Goal: Transaction & Acquisition: Book appointment/travel/reservation

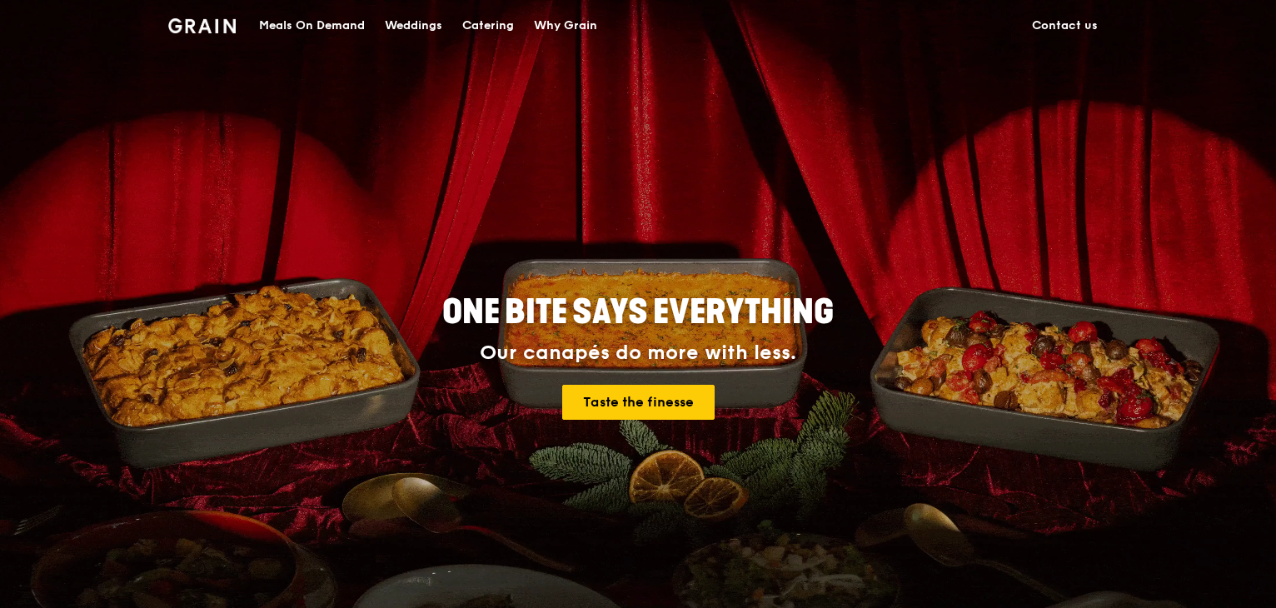
click at [499, 13] on div "Catering" at bounding box center [488, 26] width 52 height 50
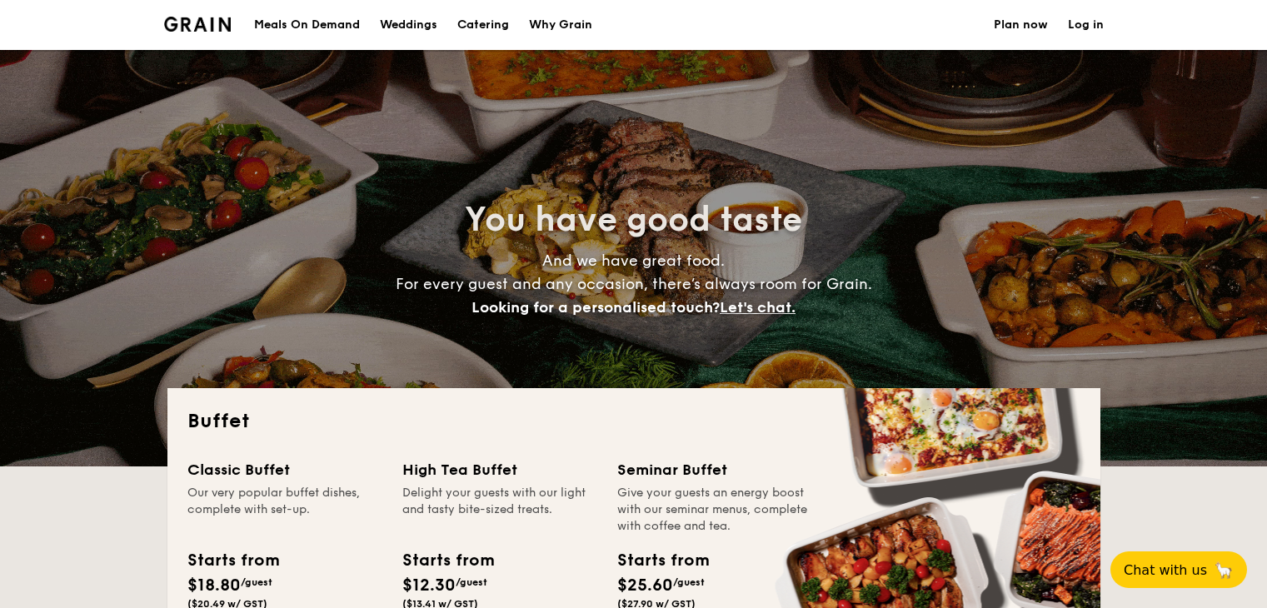
select select
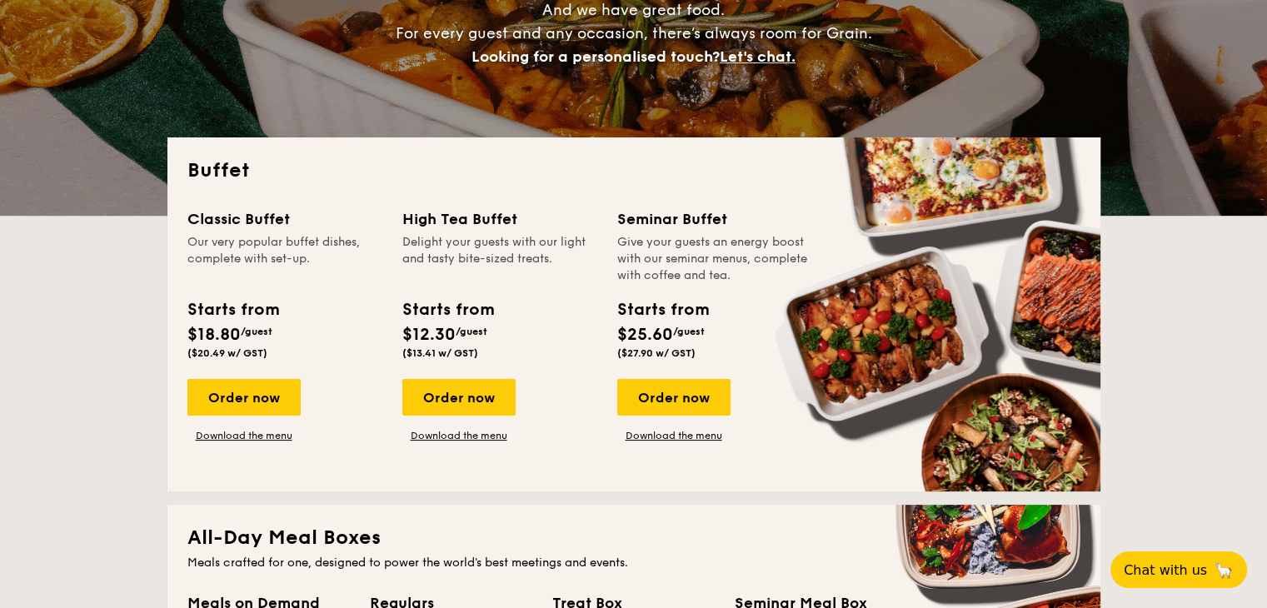
scroll to position [250, 0]
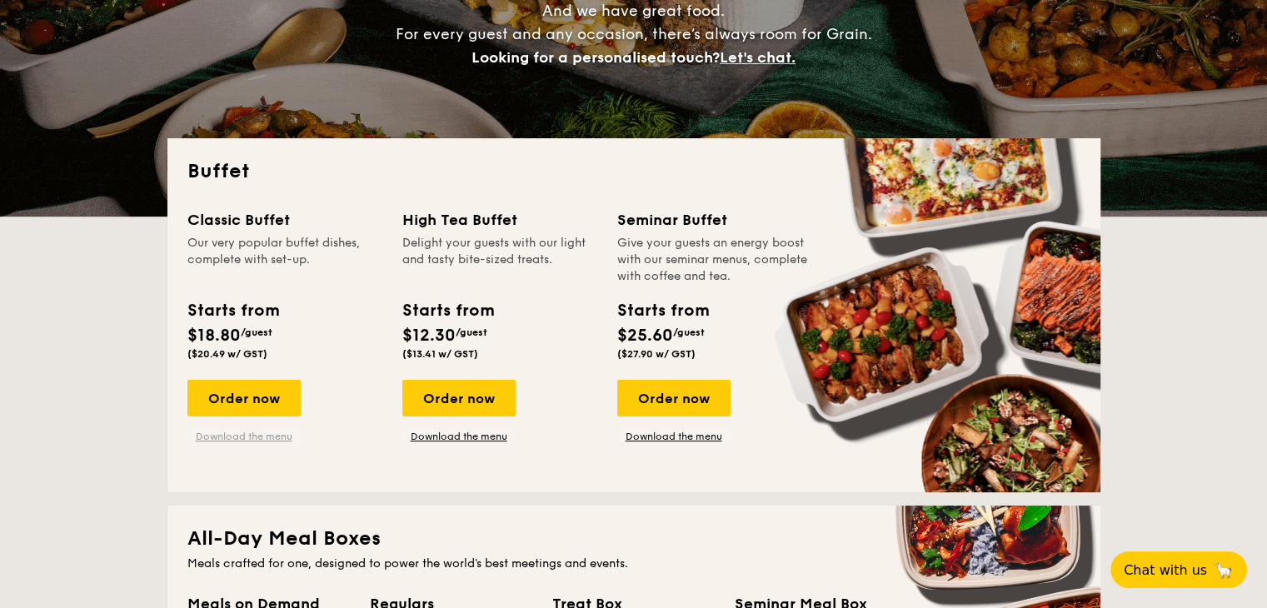
click at [250, 433] on link "Download the menu" at bounding box center [243, 436] width 113 height 13
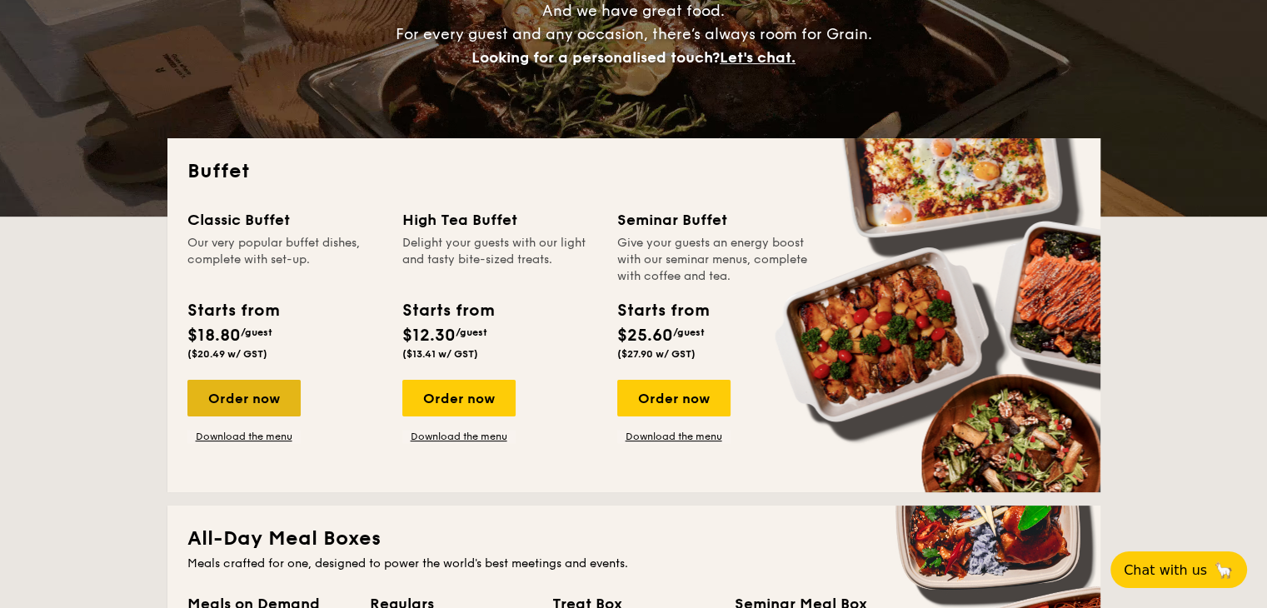
click at [248, 387] on div "Order now" at bounding box center [243, 398] width 113 height 37
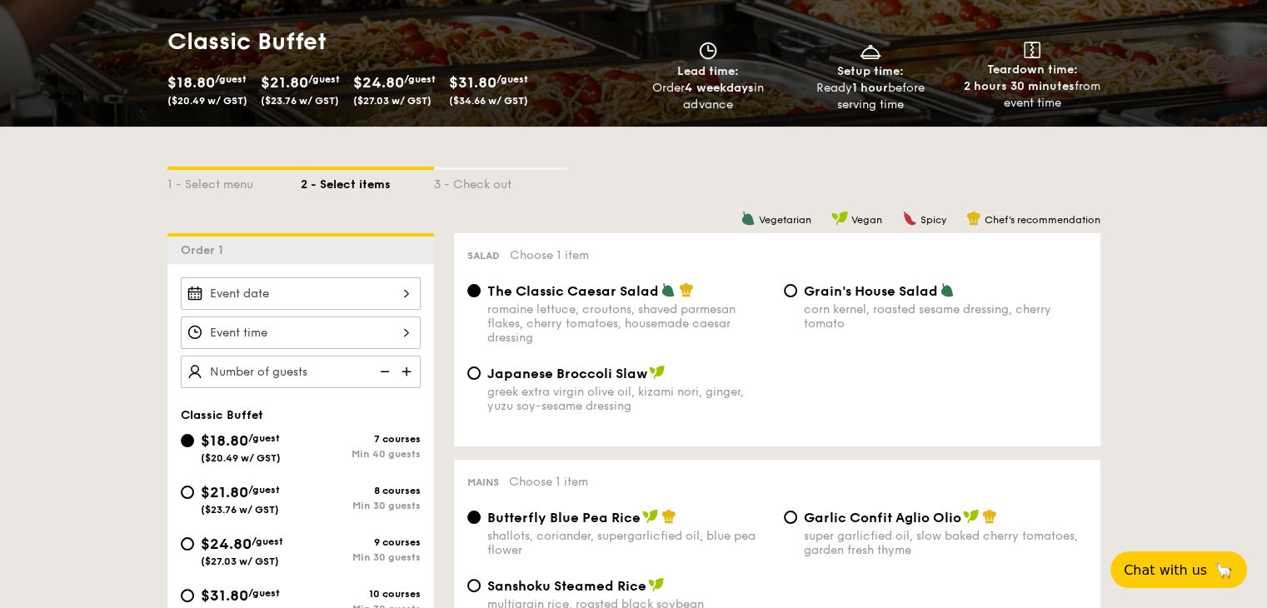
scroll to position [250, 0]
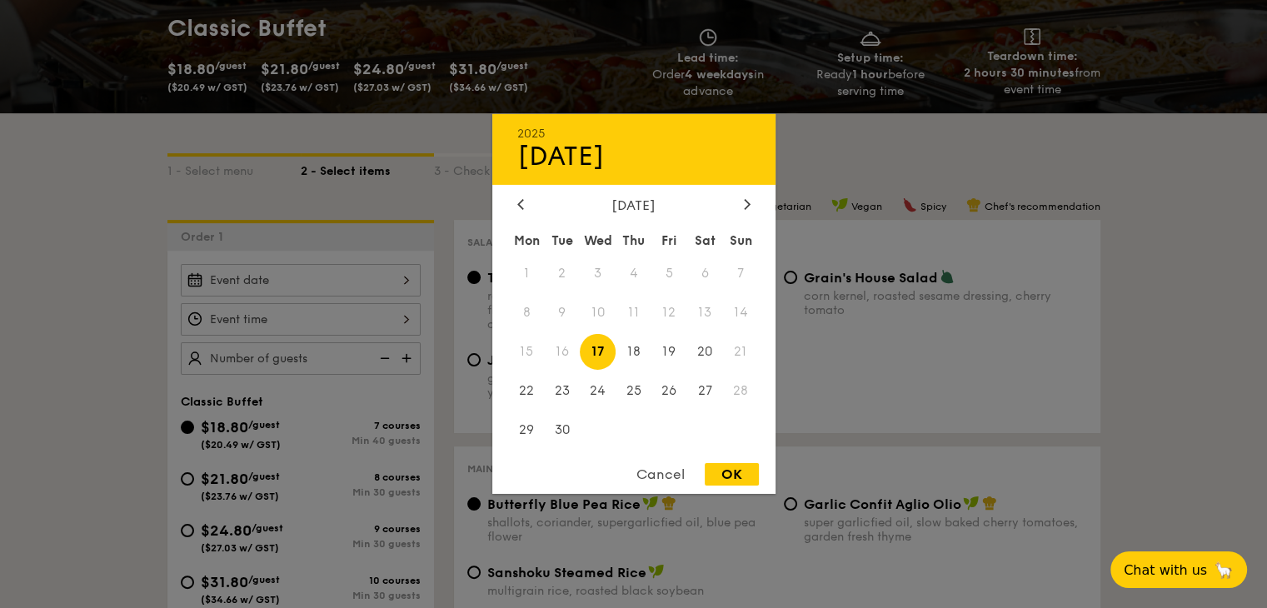
click at [273, 279] on div "2025 Sep [DATE] Tue Wed Thu Fri Sat Sun 1 2 3 4 5 6 7 8 9 10 11 12 13 14 15 16 …" at bounding box center [301, 280] width 240 height 32
click at [740, 204] on div at bounding box center [747, 205] width 15 height 16
click at [705, 307] on span "11" at bounding box center [705, 313] width 36 height 36
click at [720, 477] on div "OK" at bounding box center [732, 474] width 54 height 22
type input "[DATE]"
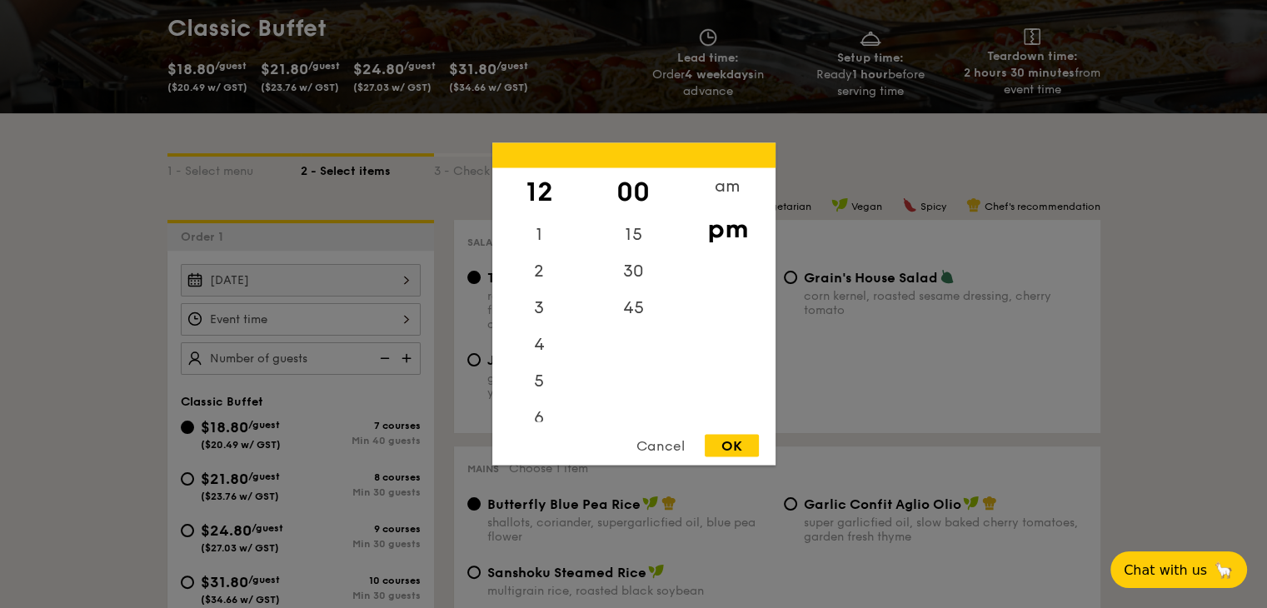
click at [319, 327] on div "12 1 2 3 4 5 6 7 8 9 10 11 00 15 30 45 am pm Cancel OK" at bounding box center [301, 319] width 240 height 32
click at [636, 275] on div "30" at bounding box center [633, 277] width 94 height 48
click at [726, 436] on div "OK" at bounding box center [732, 446] width 54 height 22
type input "12:30PM"
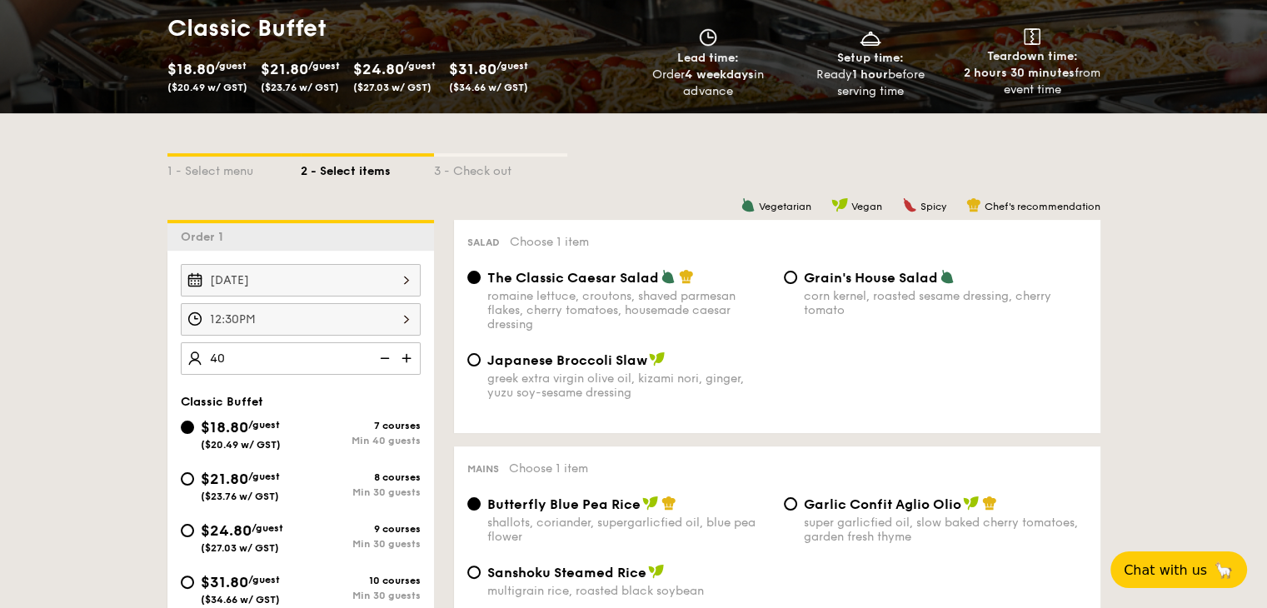
type input "40 guests"
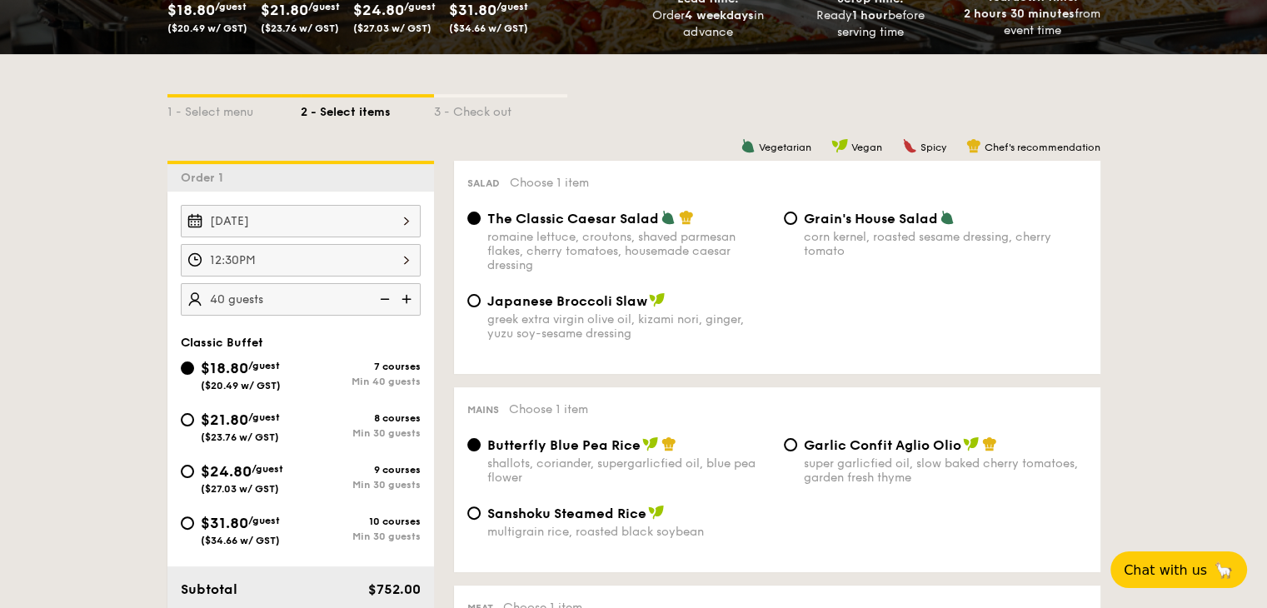
scroll to position [333, 0]
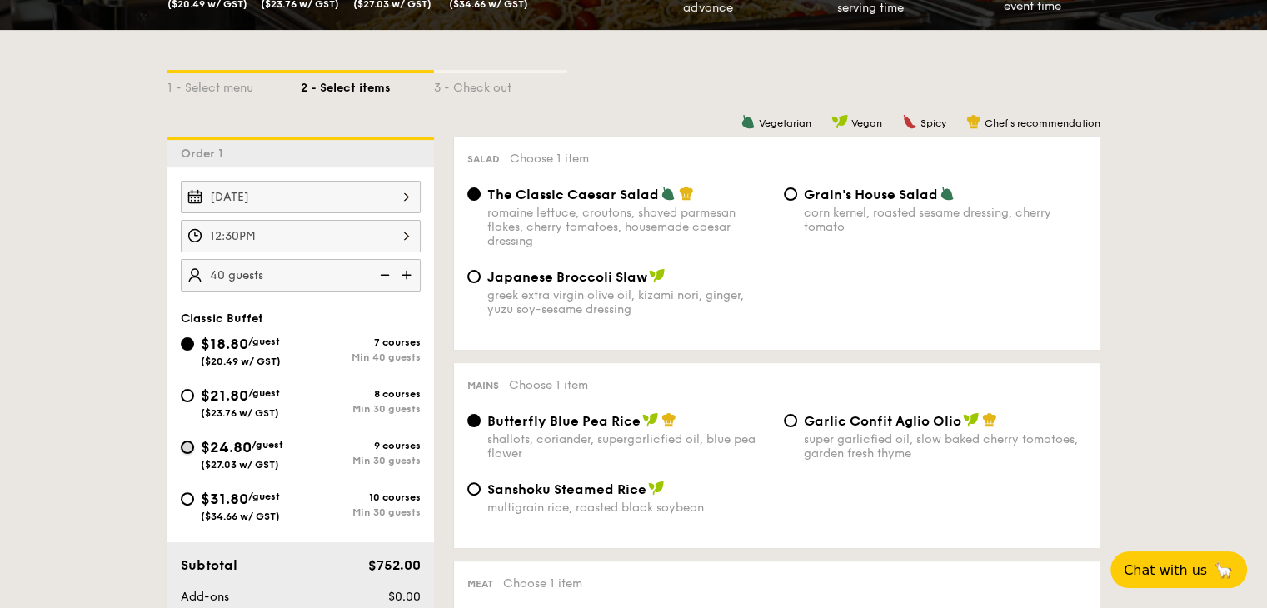
click at [187, 441] on input "$24.80 /guest ($27.03 w/ GST) 9 courses Min 30 guests" at bounding box center [187, 447] width 13 height 13
radio input "true"
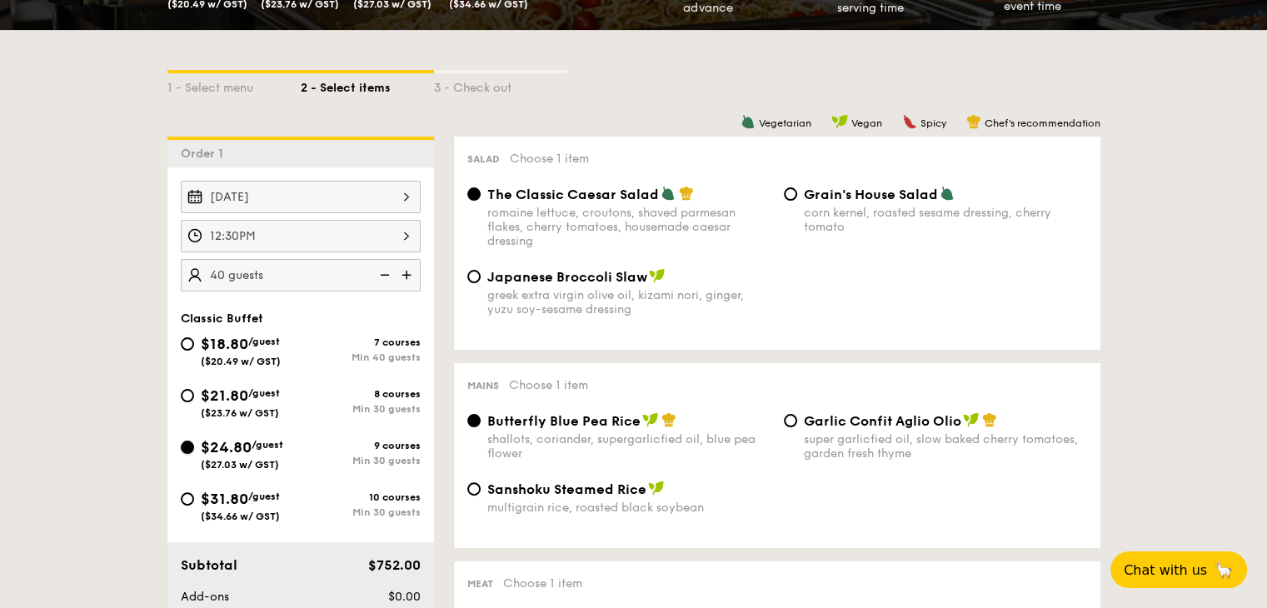
radio input "true"
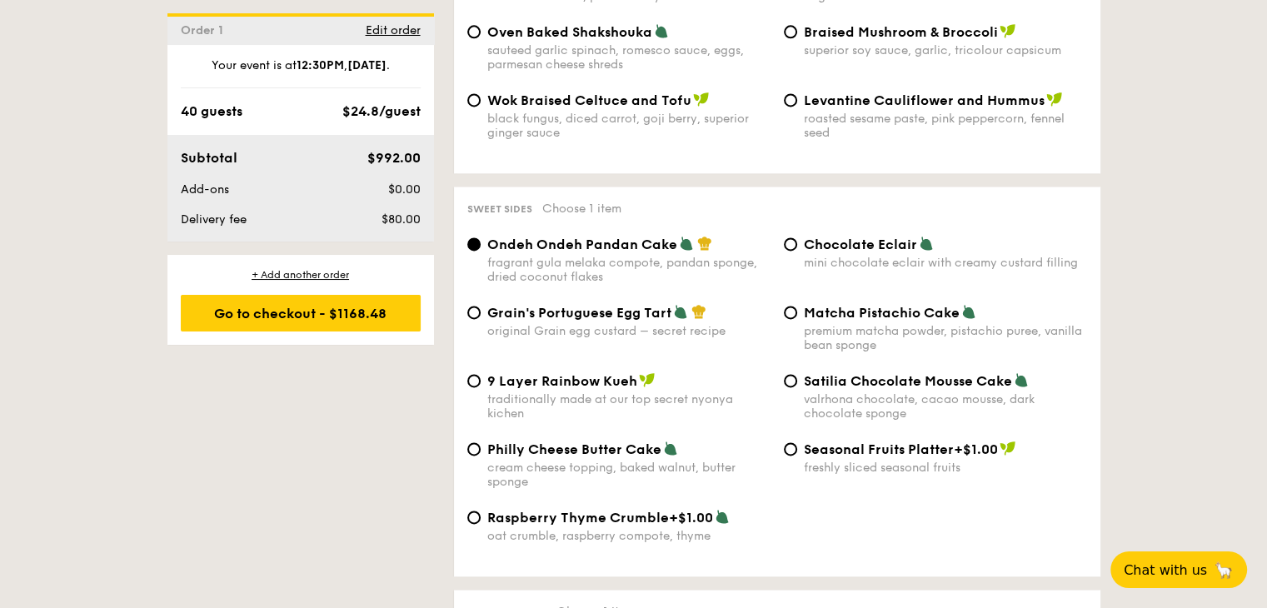
scroll to position [2333, 0]
click at [794, 319] on input "Matcha Pistachio Cake premium matcha powder, pistachio puree, vanilla bean spon…" at bounding box center [790, 312] width 13 height 13
radio input "true"
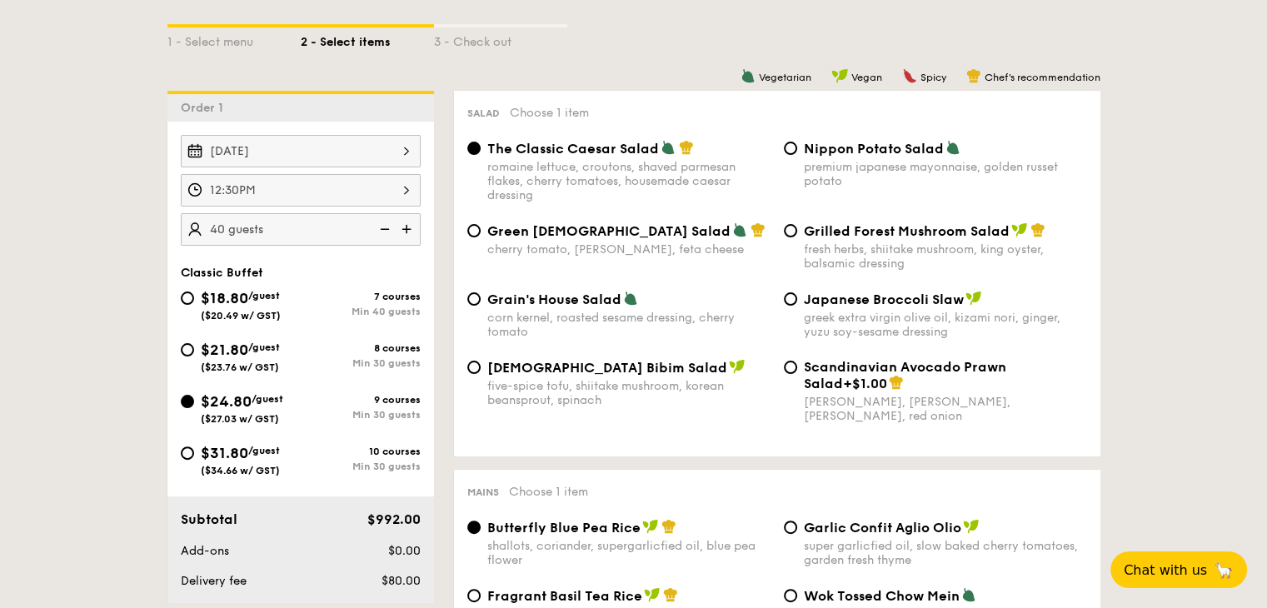
scroll to position [417, 0]
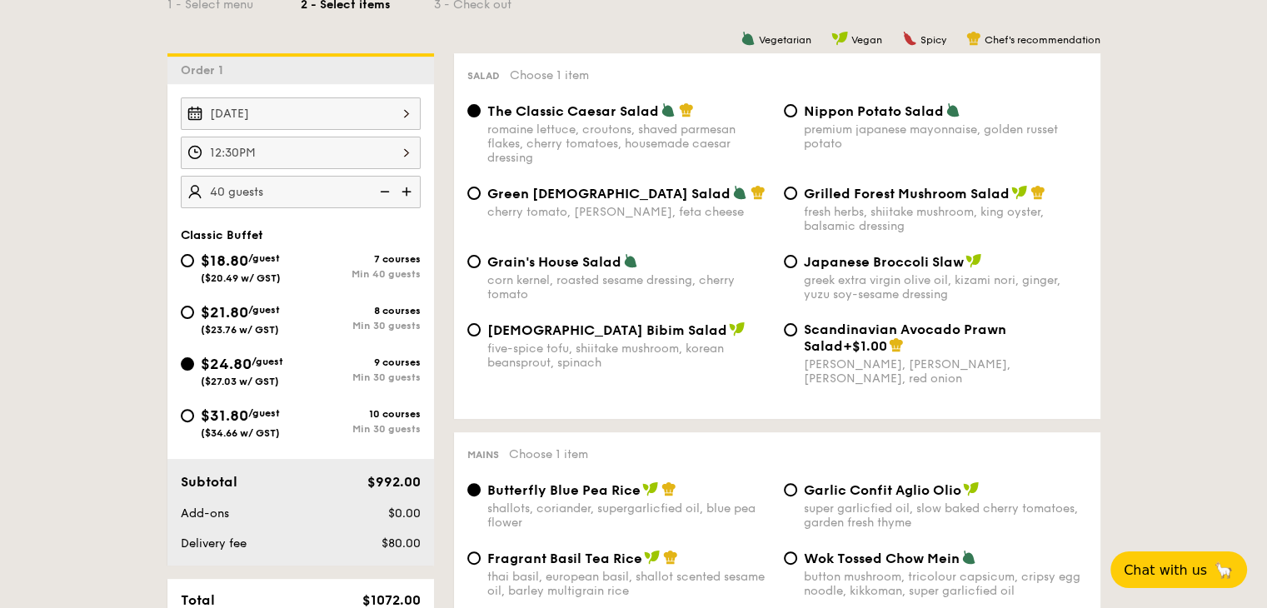
click at [788, 204] on div "Grilled Forest Mushroom Salad fresh herbs, shiitake mushroom, king oyster, bals…" at bounding box center [935, 209] width 317 height 48
click at [788, 197] on input "Grilled Forest Mushroom Salad fresh herbs, shiitake mushroom, king oyster, bals…" at bounding box center [790, 193] width 13 height 13
radio input "true"
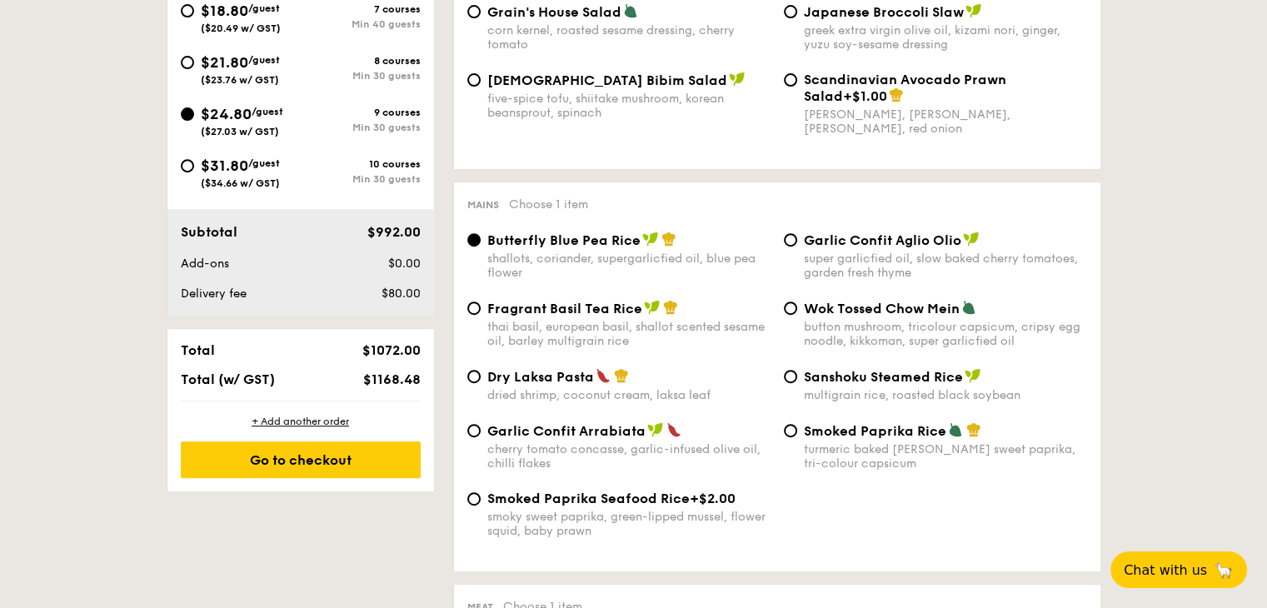
scroll to position [750, 0]
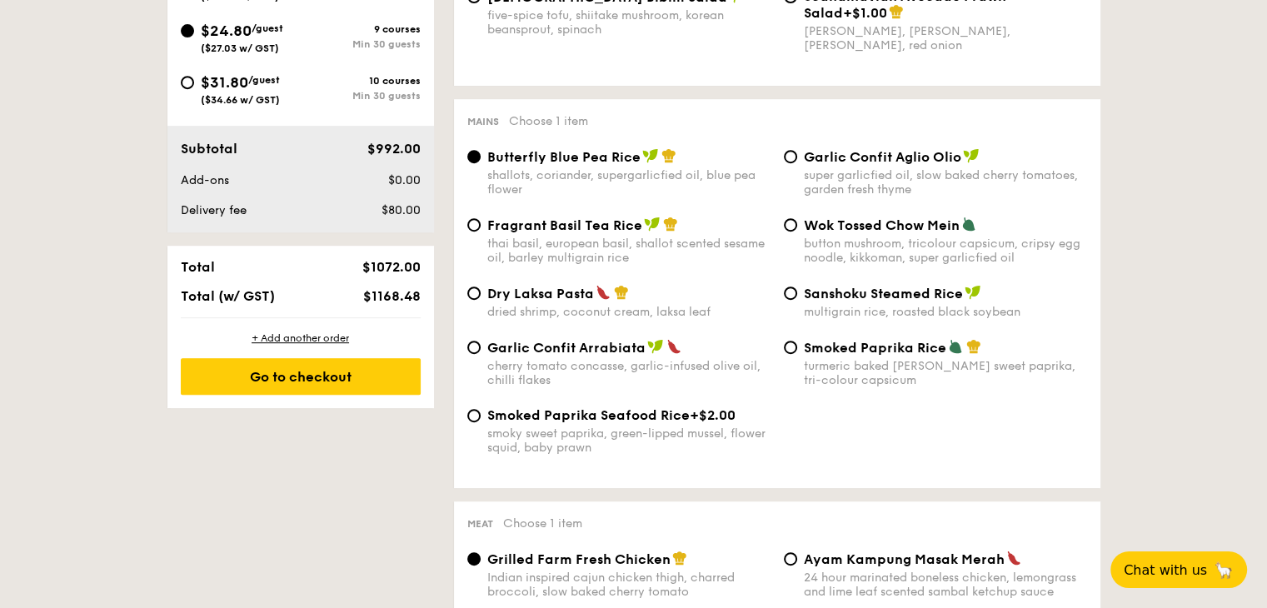
click at [558, 233] on span "Fragrant Basil Tea Rice" at bounding box center [564, 225] width 155 height 16
click at [481, 232] on input "Fragrant Basil Tea Rice thai basil, european basil, shallot scented sesame oil,…" at bounding box center [473, 224] width 13 height 13
radio input "true"
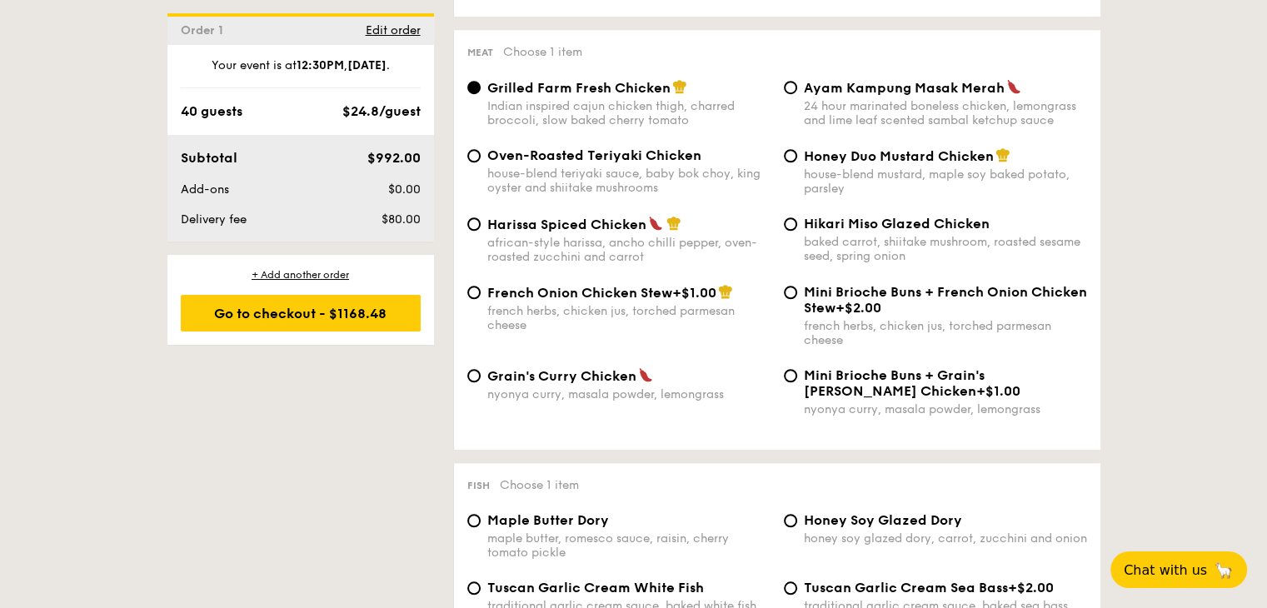
scroll to position [1250, 0]
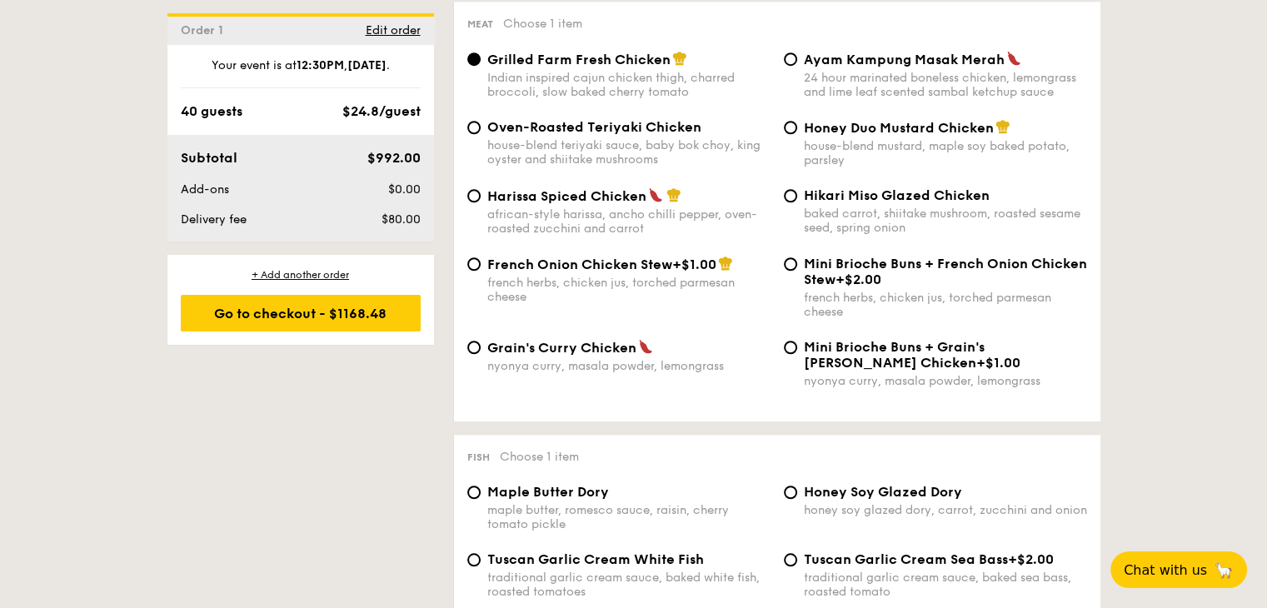
click at [492, 132] on span "Oven-Roasted Teriyaki Chicken" at bounding box center [594, 127] width 214 height 16
click at [481, 132] on input "Oven-Roasted Teriyaki Chicken house-blend teriyaki sauce, baby bok choy, king o…" at bounding box center [473, 127] width 13 height 13
radio input "true"
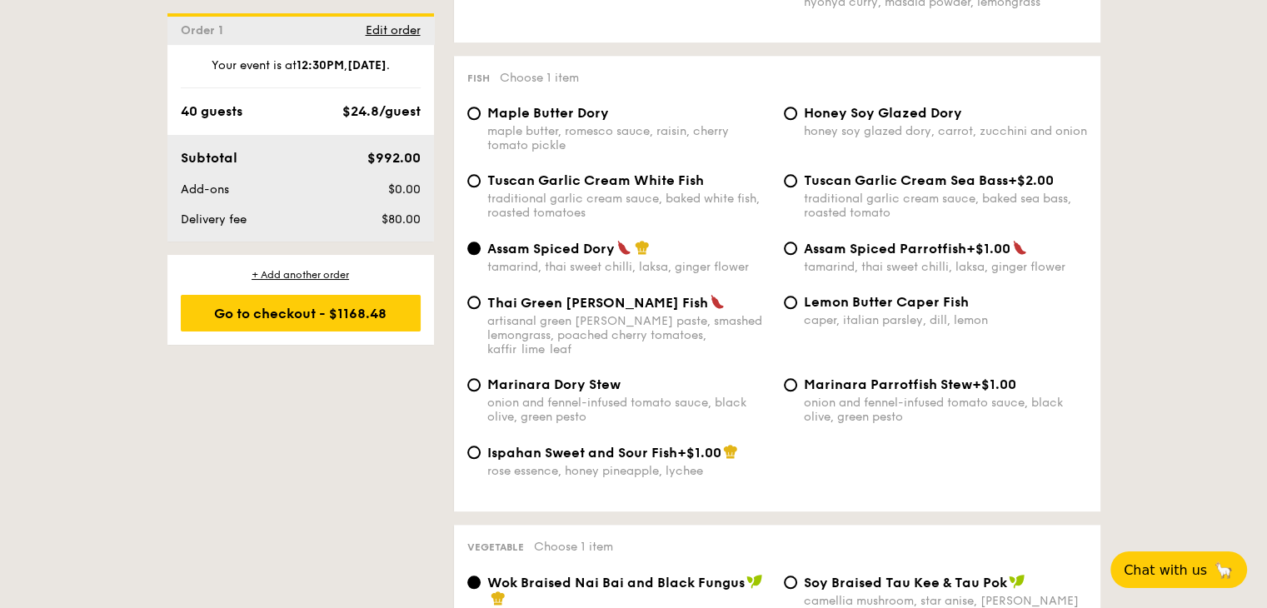
scroll to position [1666, 0]
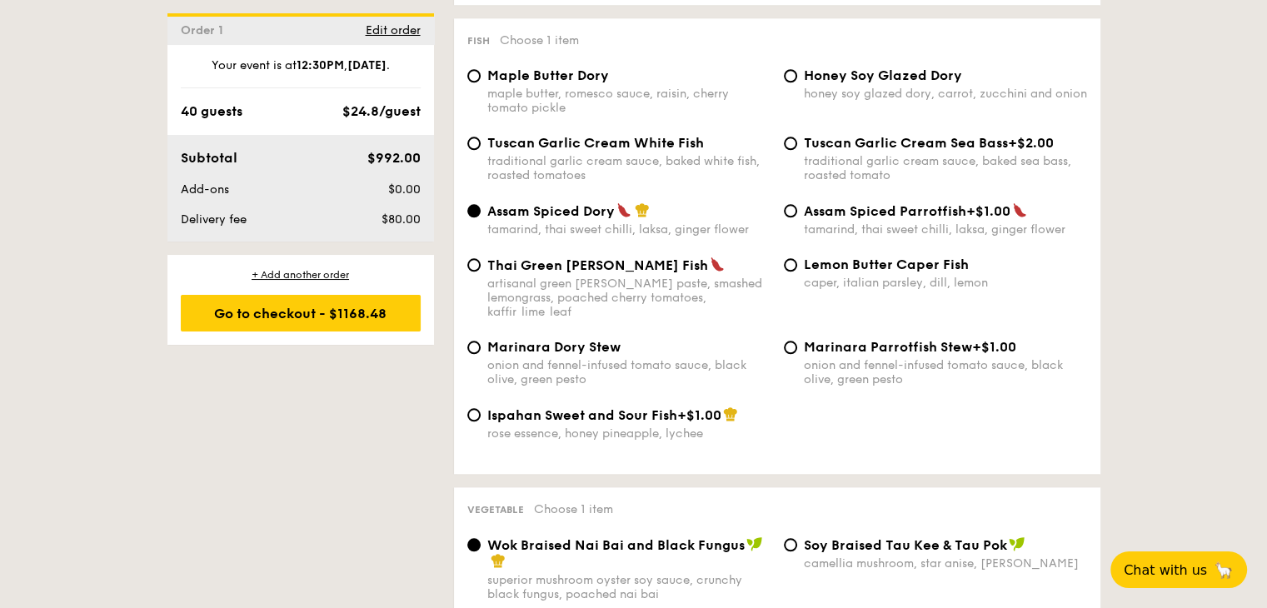
click at [633, 167] on div "Tuscan Garlic Cream White Fish traditional garlic cream sauce, baked white fish…" at bounding box center [628, 158] width 283 height 47
click at [481, 150] on input "Tuscan Garlic Cream White Fish traditional garlic cream sauce, baked white fish…" at bounding box center [473, 143] width 13 height 13
radio input "true"
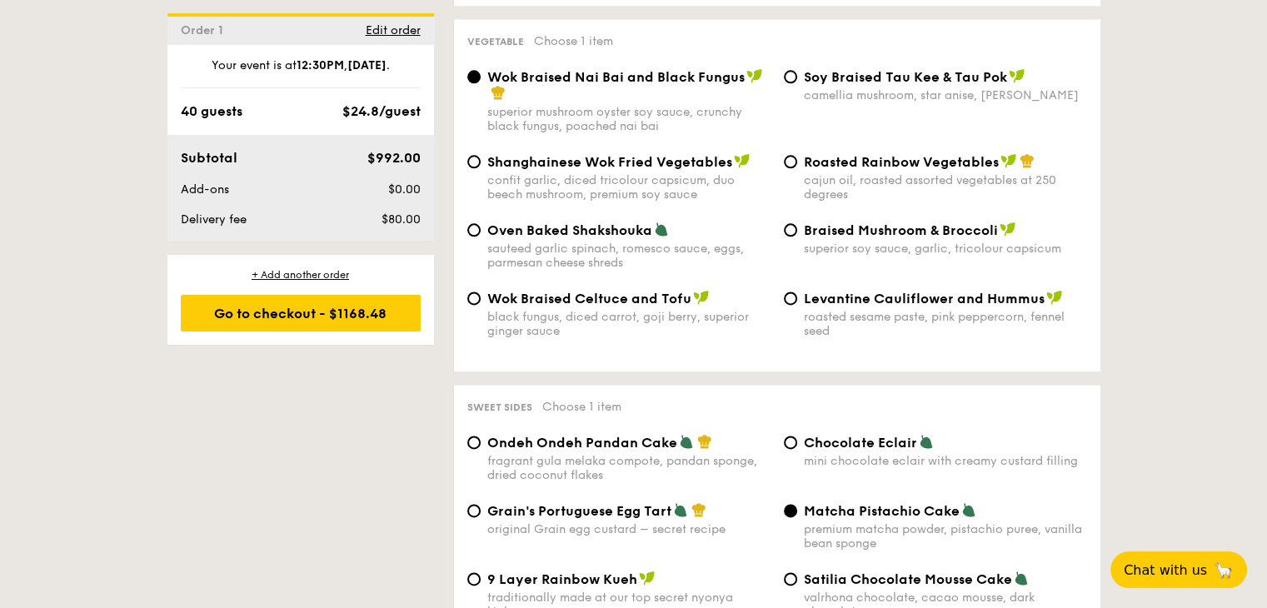
scroll to position [1999, 0]
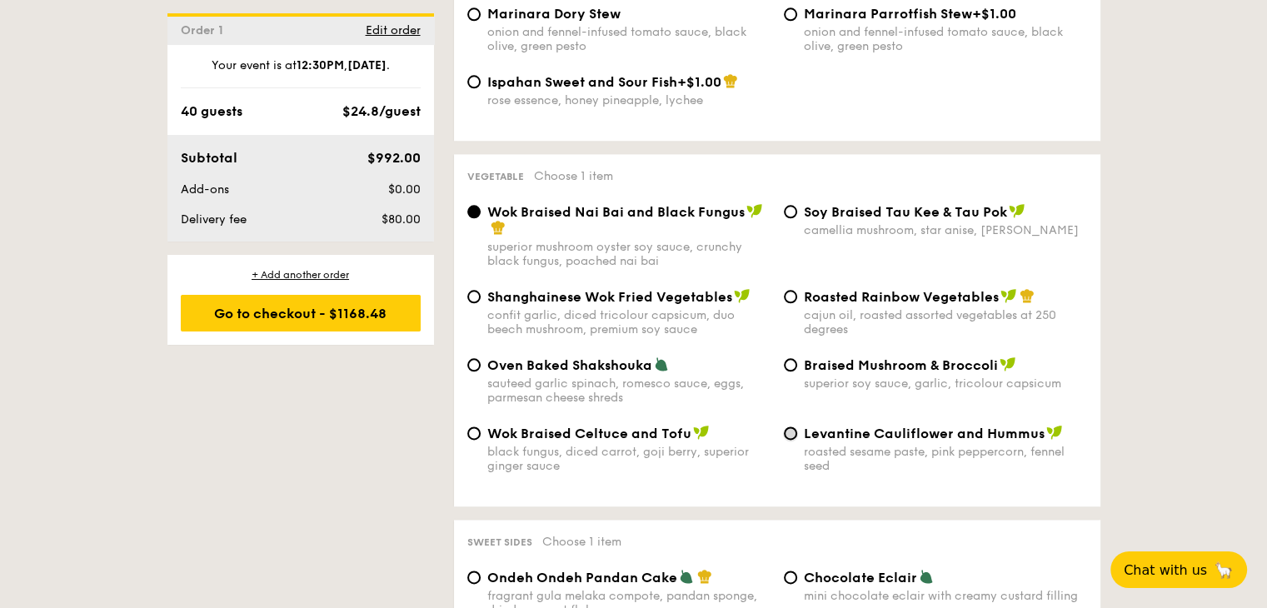
click at [790, 440] on input "Levantine Cauliflower and Hummus roasted sesame paste, pink peppercorn, fennel …" at bounding box center [790, 433] width 13 height 13
radio input "true"
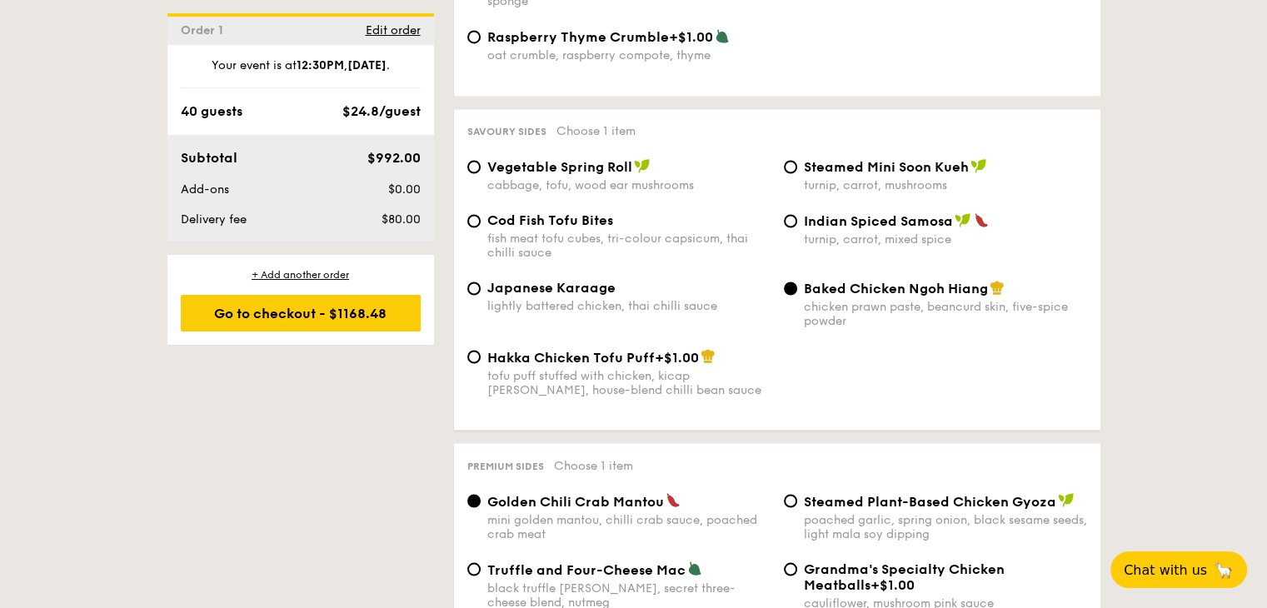
scroll to position [2833, 0]
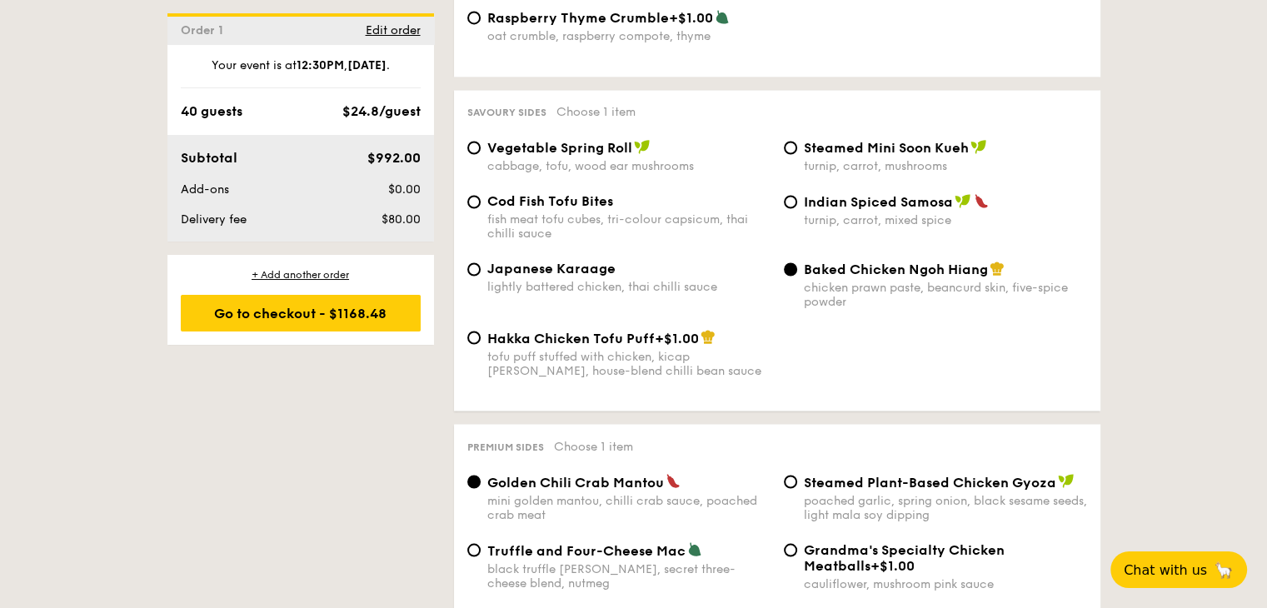
click at [570, 209] on span "Cod Fish Tofu Bites" at bounding box center [550, 201] width 126 height 16
click at [481, 208] on input "Cod Fish Tofu Bites fish meat tofu cubes, tri-colour capsicum, thai chilli sauce" at bounding box center [473, 201] width 13 height 13
radio input "true"
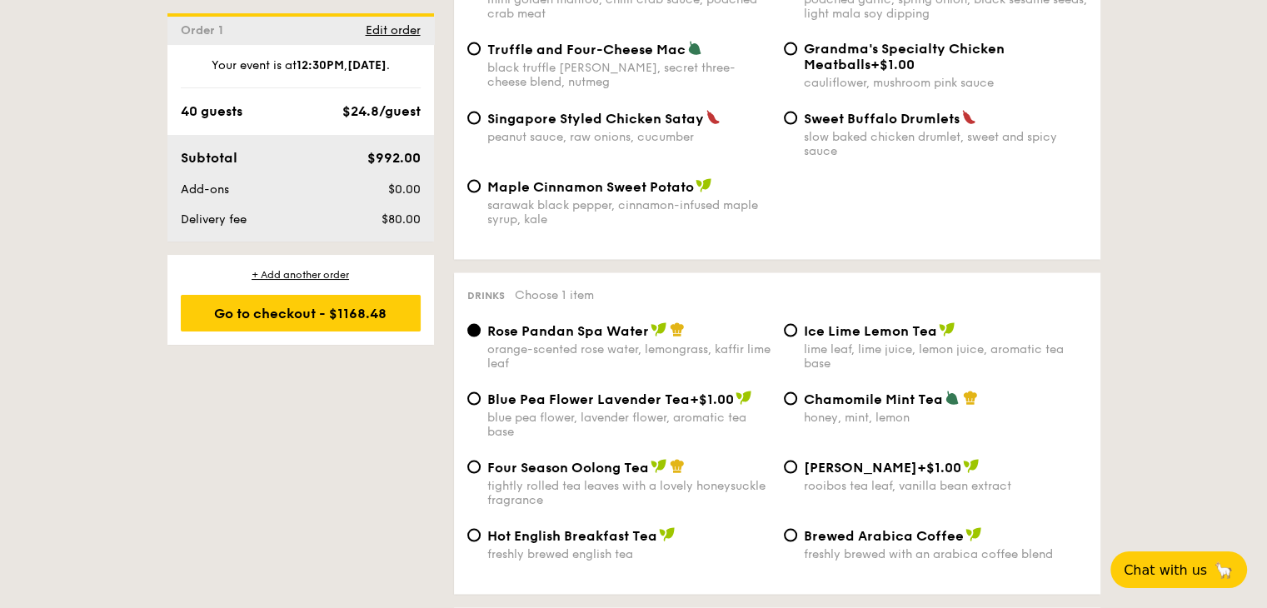
scroll to position [3499, 0]
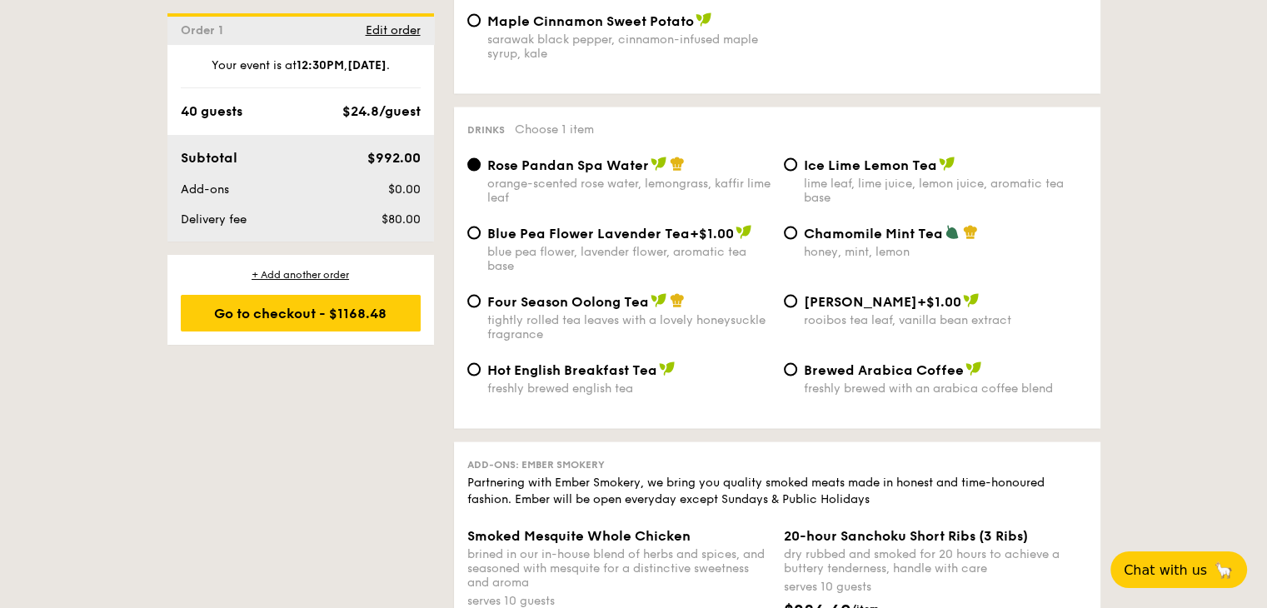
click at [806, 173] on span "Ice Lime Lemon Tea" at bounding box center [870, 165] width 133 height 16
click at [797, 172] on input "Ice Lime Lemon Tea lime leaf, lime juice, lemon juice, aromatic tea base" at bounding box center [790, 164] width 13 height 13
radio input "true"
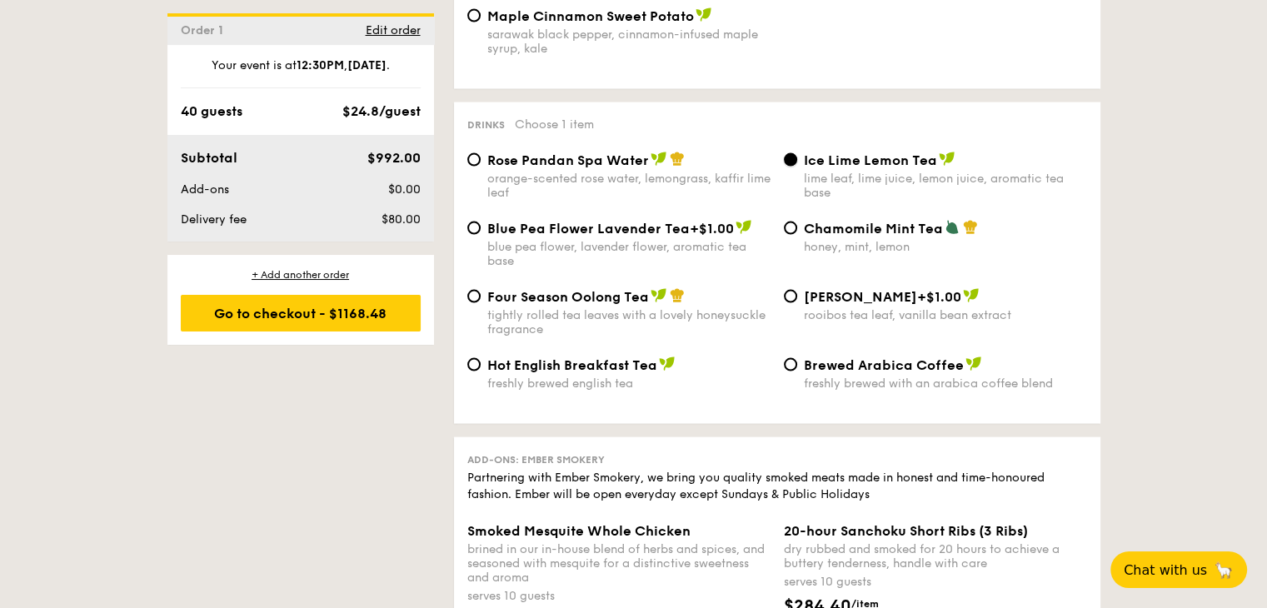
scroll to position [3582, 0]
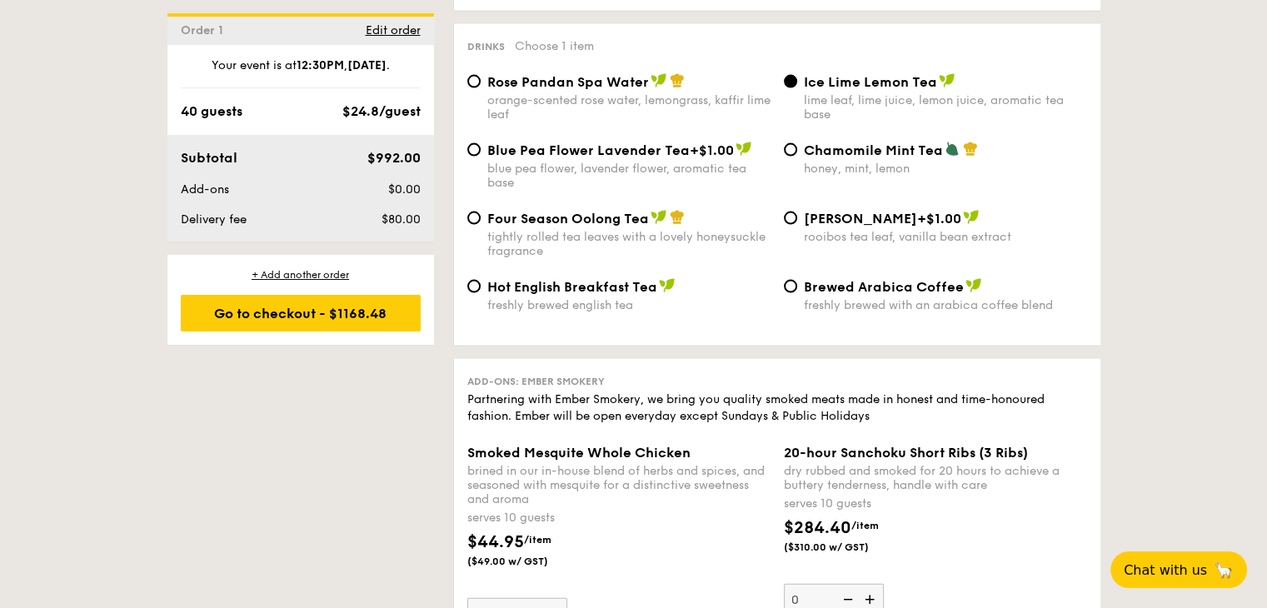
click at [488, 90] on span "Rose Pandan Spa Water" at bounding box center [568, 82] width 162 height 16
click at [481, 88] on input "Rose Pandan Spa Water orange-scented rose water, lemongrass, kaffir lime leaf" at bounding box center [473, 81] width 13 height 13
radio input "true"
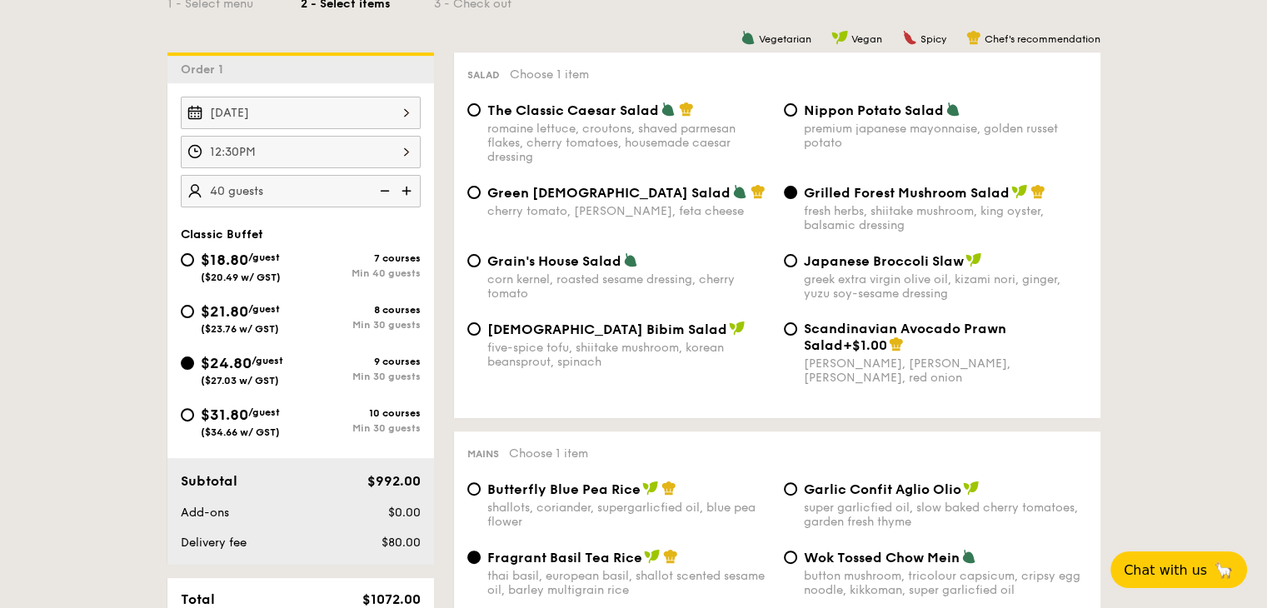
scroll to position [417, 0]
type input "35 guests"
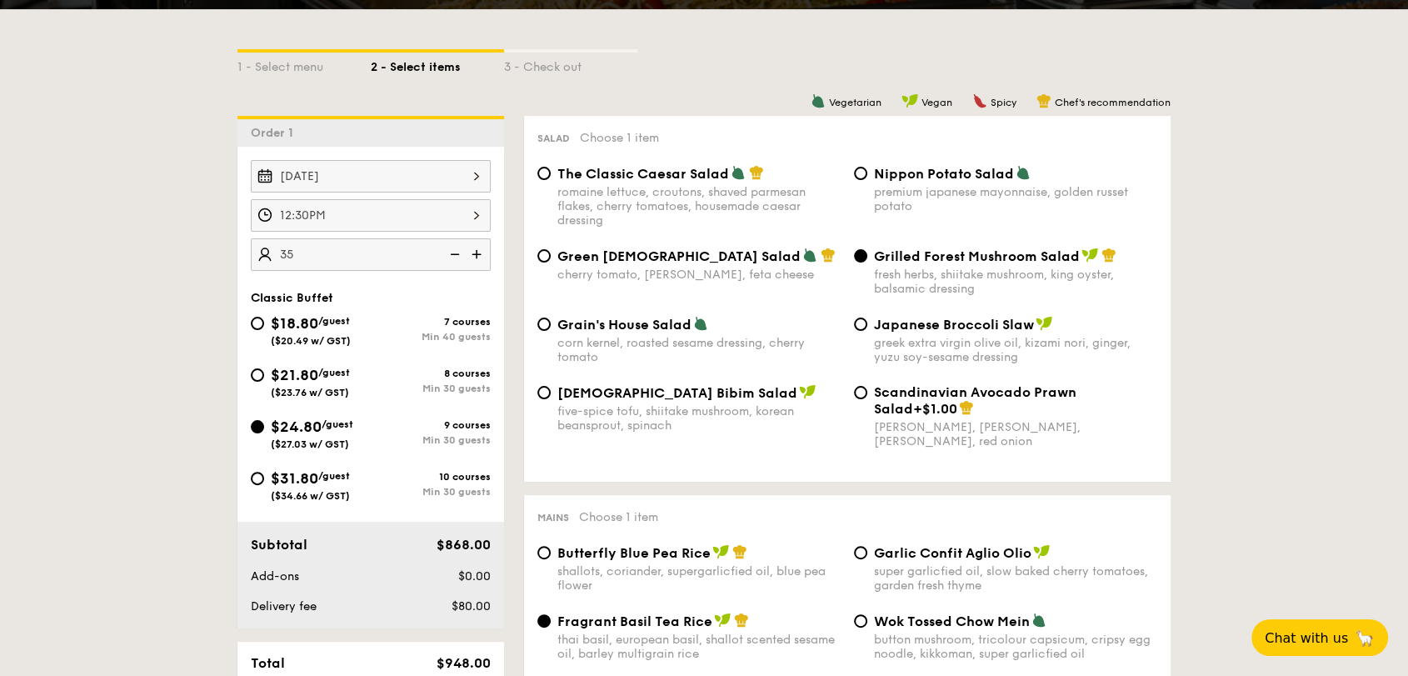
scroll to position [398, 0]
